Goal: Task Accomplishment & Management: Manage account settings

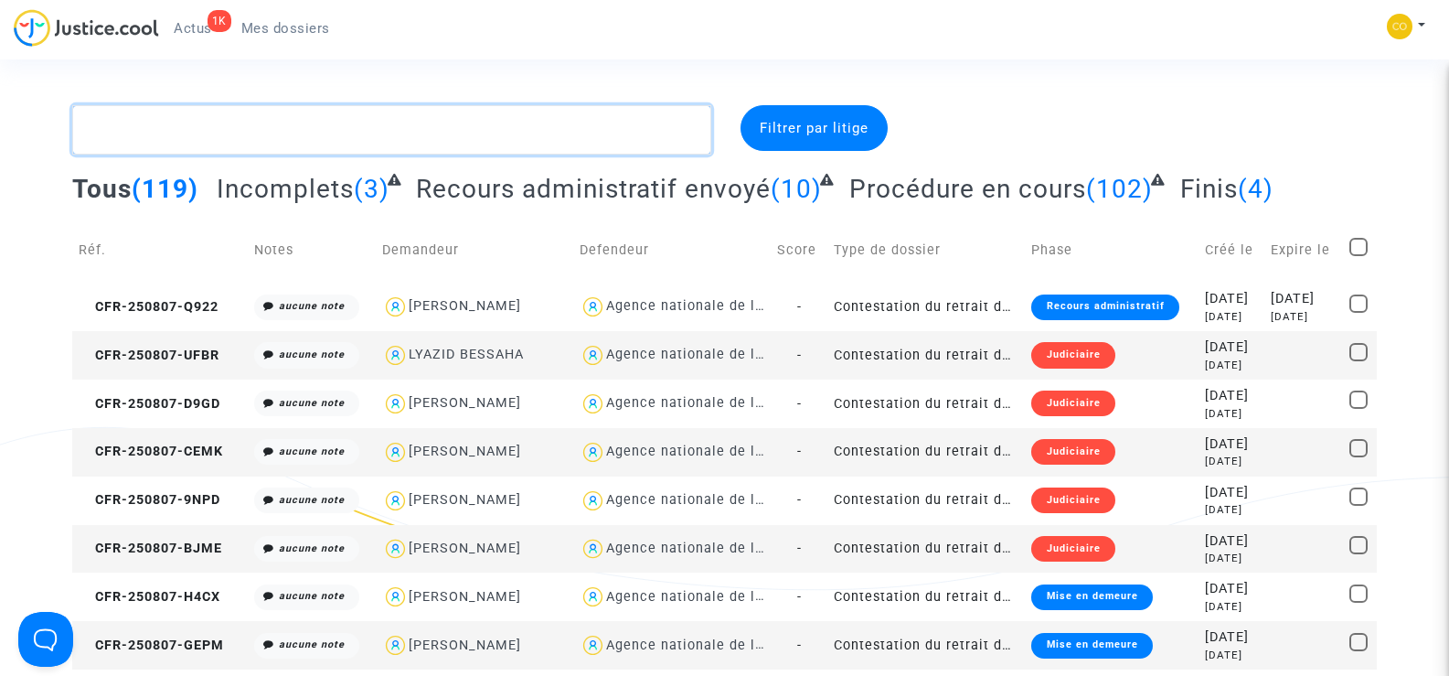
click at [234, 126] on textarea at bounding box center [391, 129] width 638 height 49
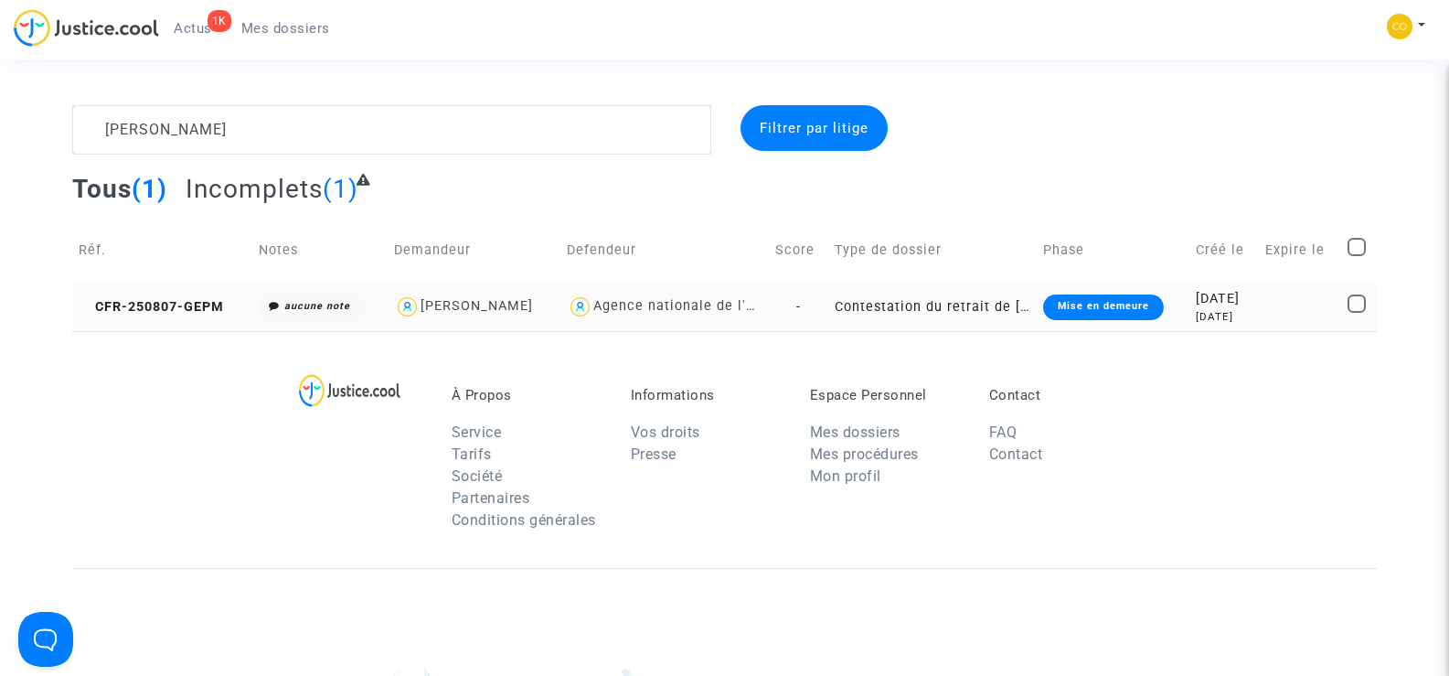
click at [478, 308] on div "[PERSON_NAME]" at bounding box center [477, 306] width 112 height 16
type textarea "[PERSON_NAME] @"[PERSON_NAME]" @"SOS MaPrimeRénov by Pitcher Avocat""
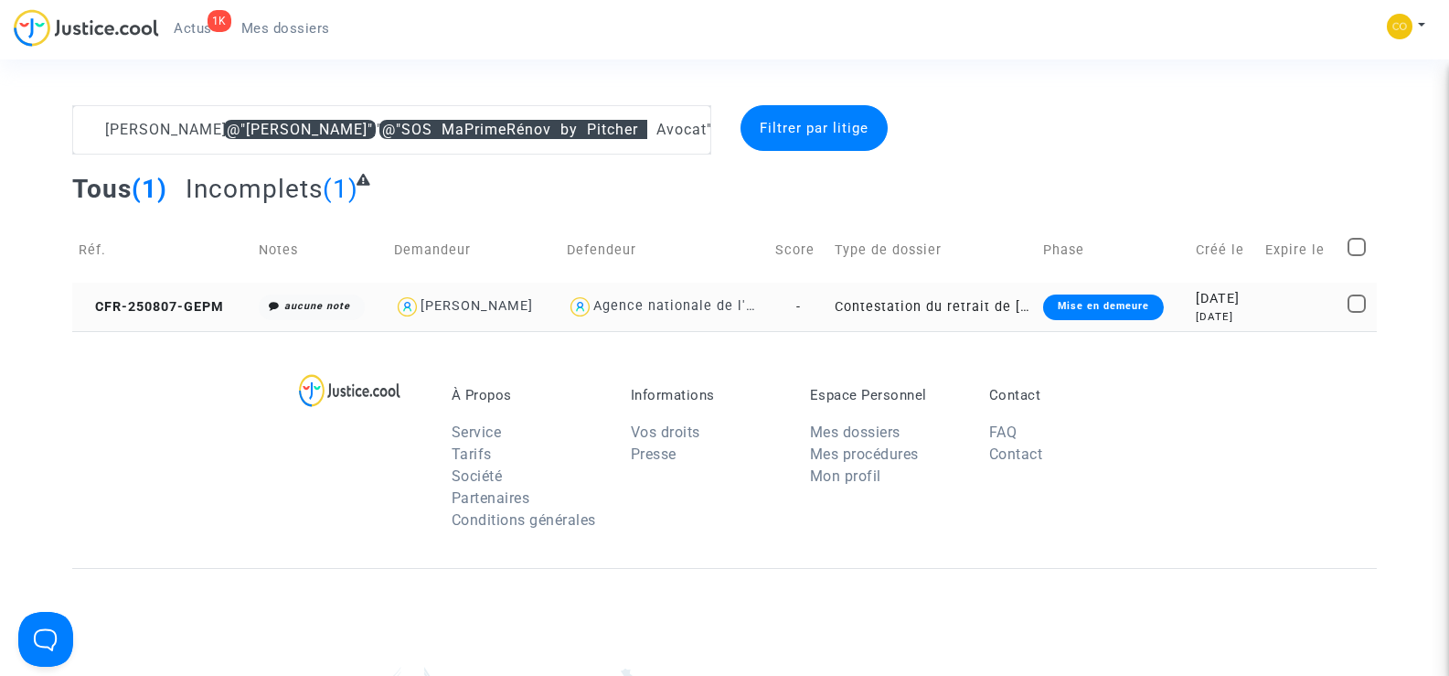
click at [1084, 310] on div "Mise en demeure" at bounding box center [1103, 307] width 121 height 26
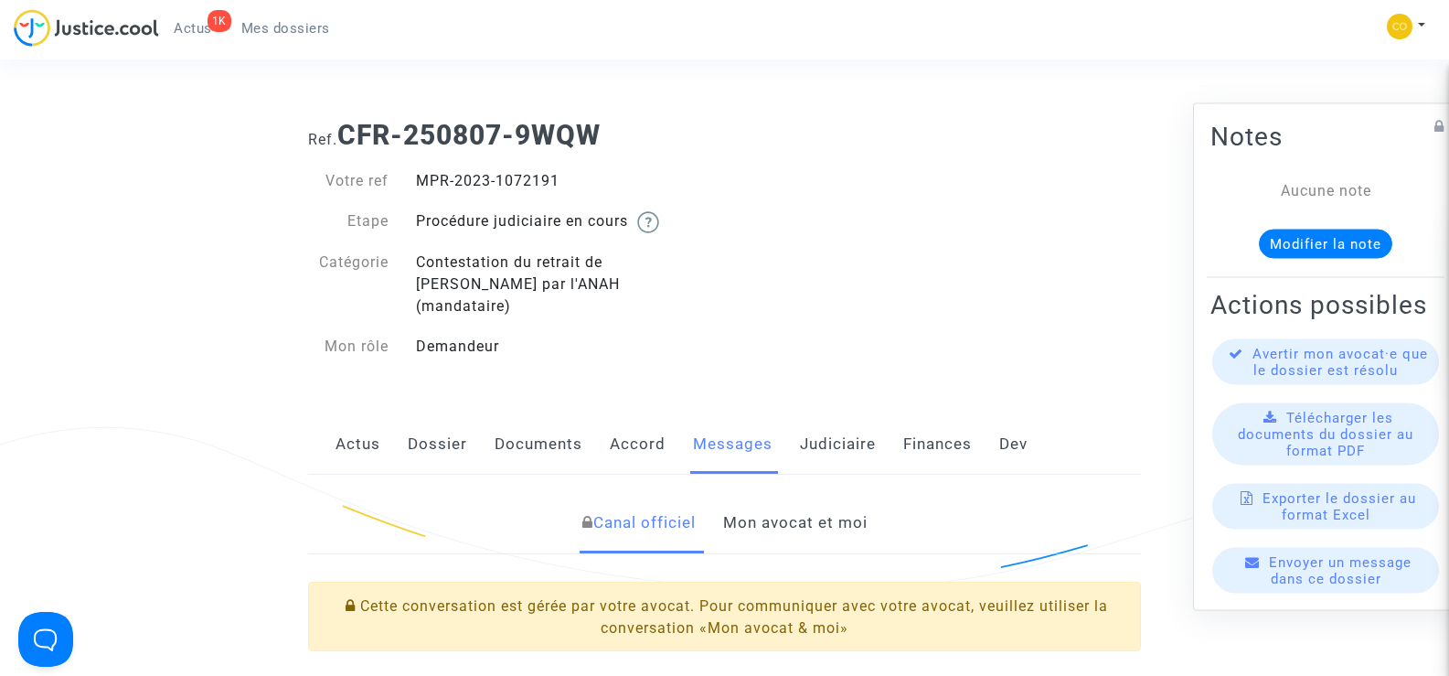
click at [517, 431] on link "Documents" at bounding box center [539, 444] width 88 height 60
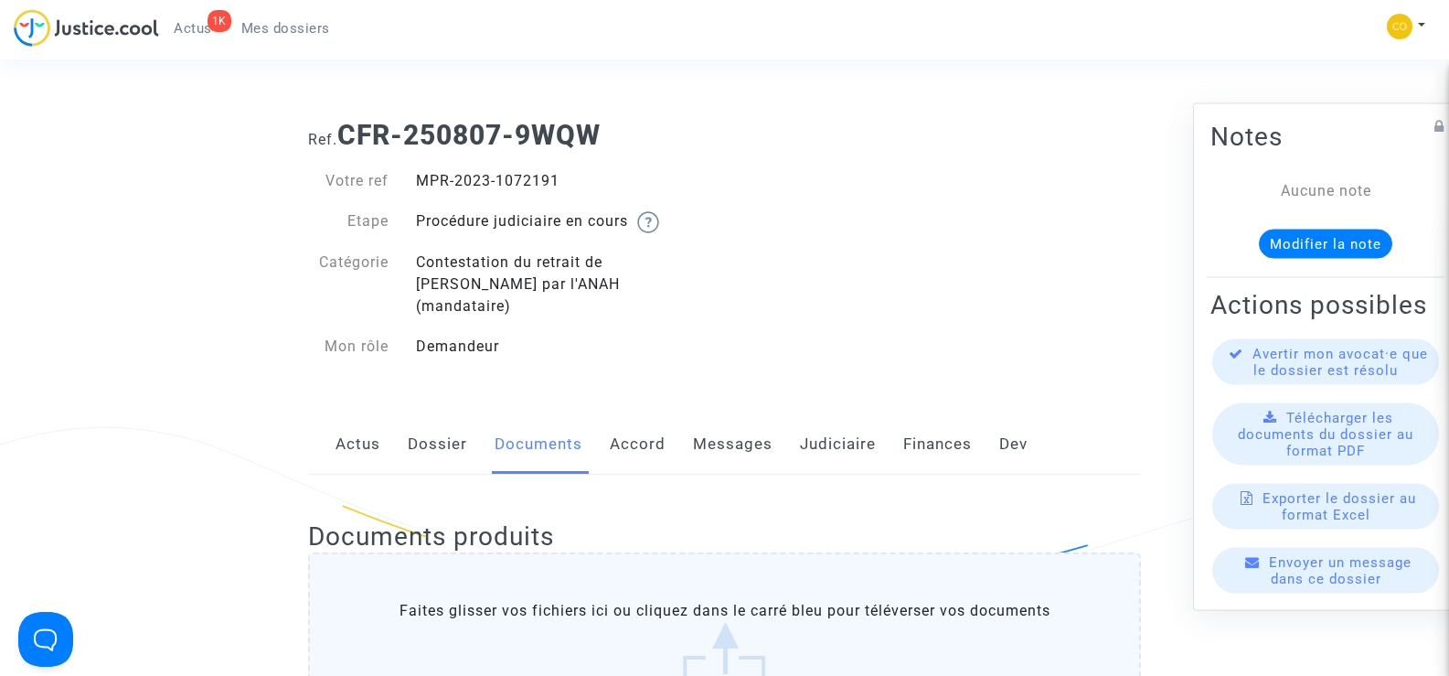
click at [716, 423] on link "Messages" at bounding box center [733, 444] width 80 height 60
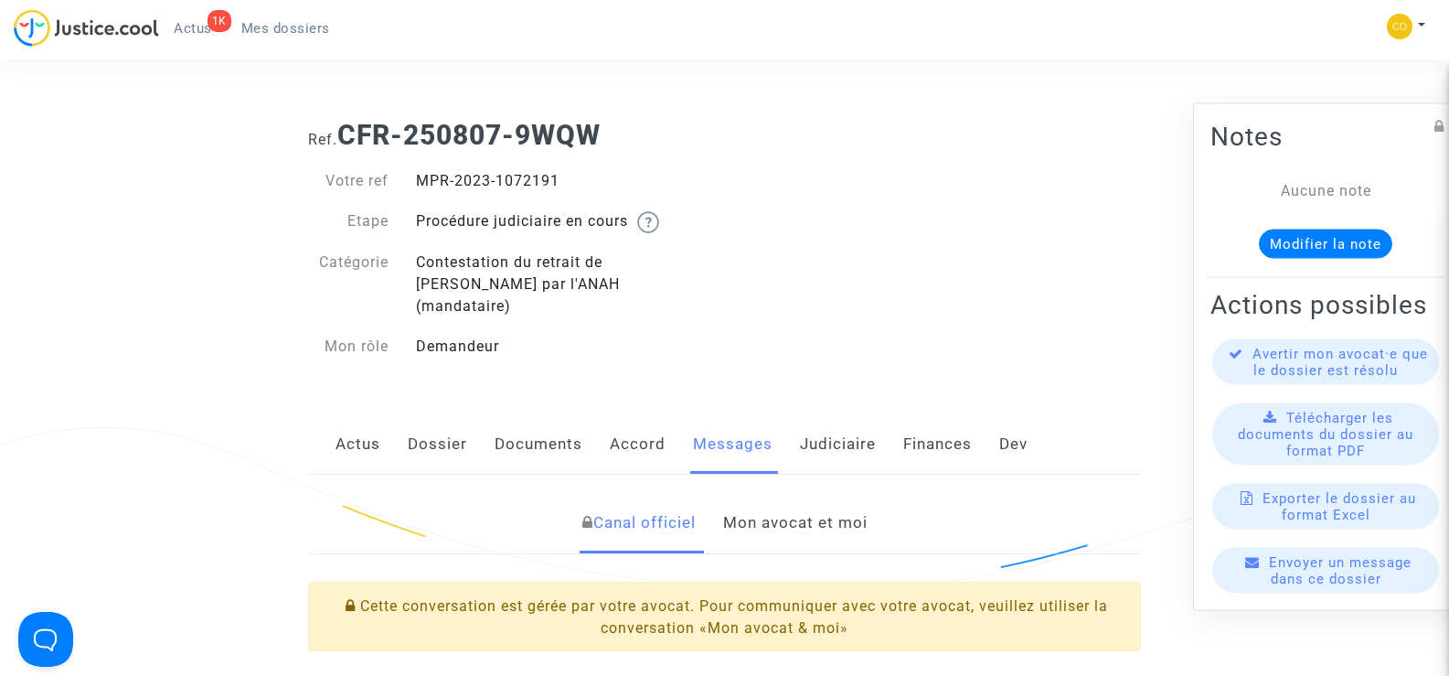
click at [844, 493] on link "Mon avocat et moi" at bounding box center [795, 523] width 144 height 60
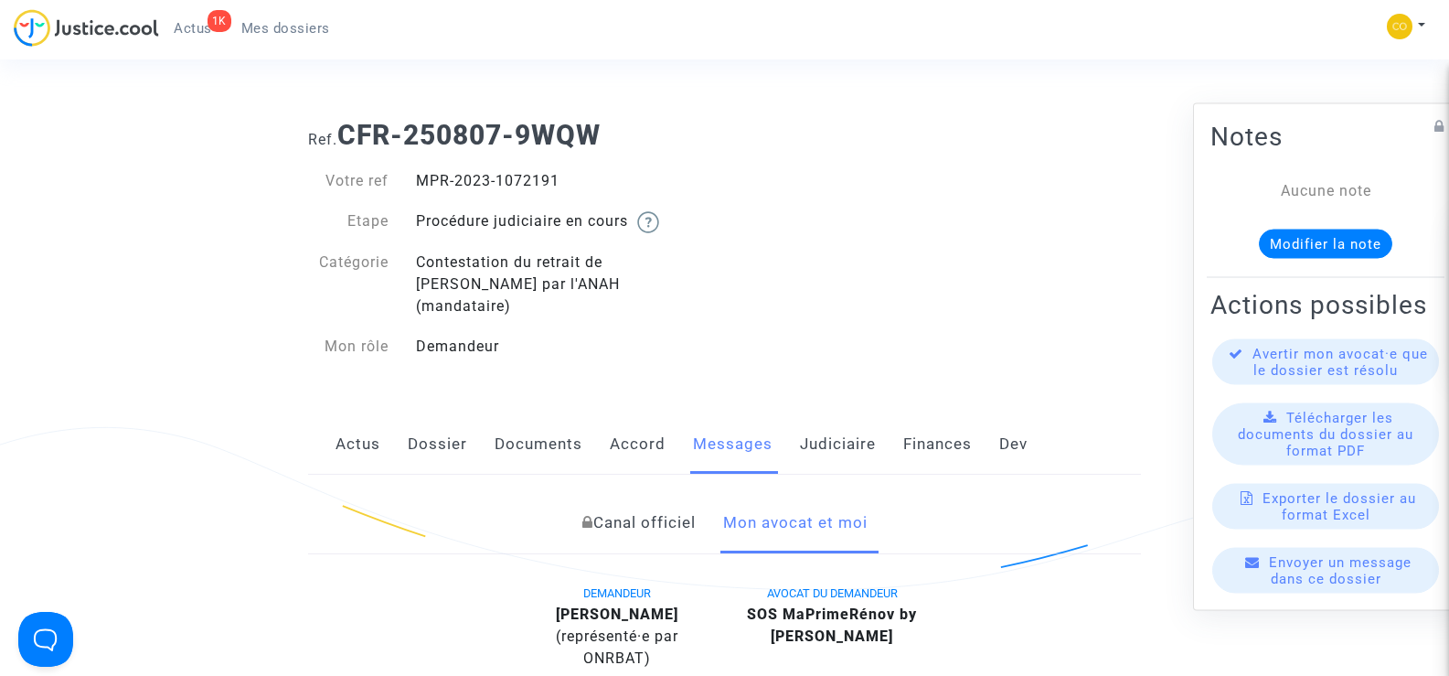
click at [291, 27] on span "Mes dossiers" at bounding box center [285, 28] width 89 height 16
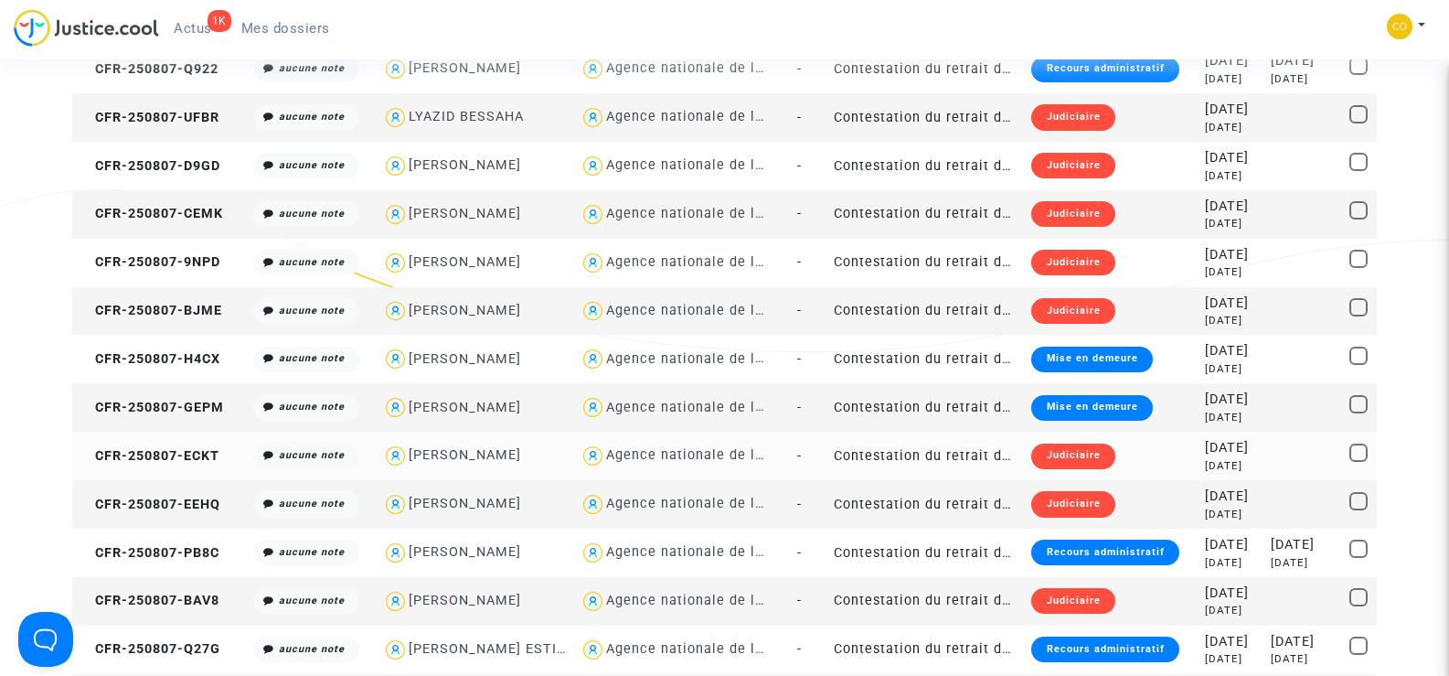
scroll to position [183, 0]
